Goal: Check status: Check status

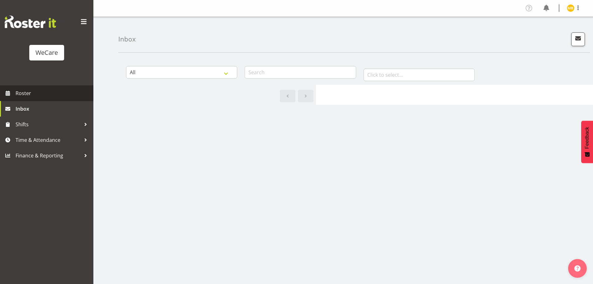
click at [29, 94] on span "Roster" at bounding box center [53, 92] width 75 height 9
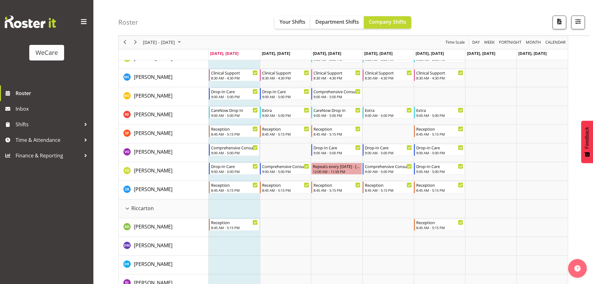
scroll to position [1371, 0]
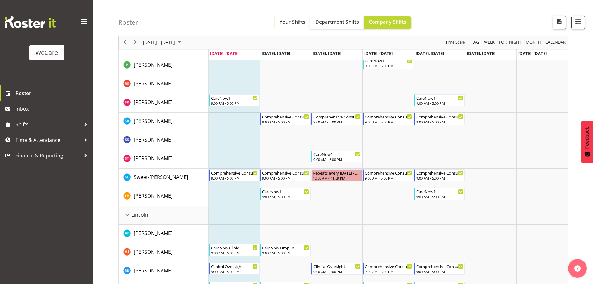
click at [284, 23] on span "Your Shifts" at bounding box center [293, 21] width 26 height 7
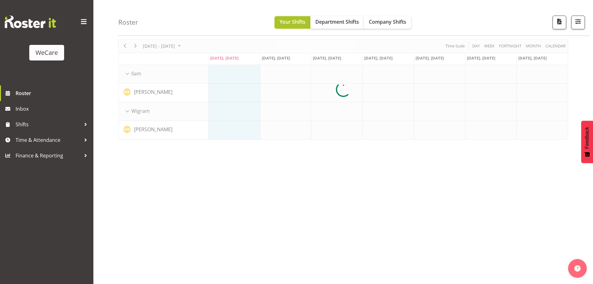
scroll to position [23, 0]
